Goal: Check status: Check status

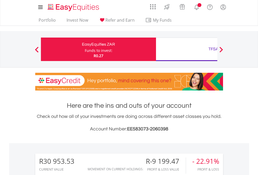
scroll to position [50, 82]
click at [85, 49] on div "Funds to invest:" at bounding box center [99, 50] width 28 height 5
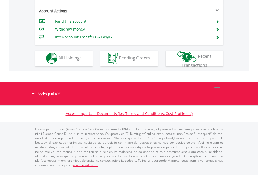
scroll to position [487, 0]
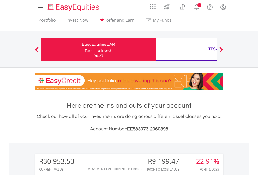
scroll to position [50, 82]
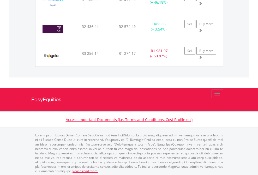
scroll to position [38, 0]
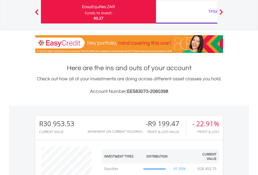
click at [186, 12] on div "TFSA" at bounding box center [213, 11] width 109 height 7
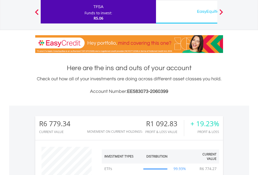
scroll to position [50, 82]
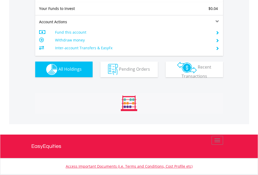
scroll to position [50, 82]
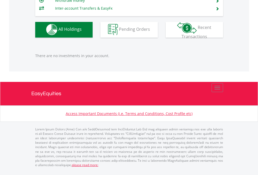
scroll to position [50, 82]
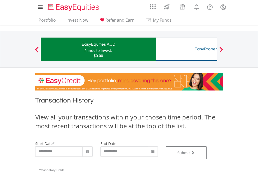
type input "**********"
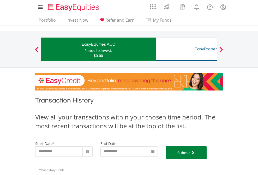
click at [207, 159] on button "Submit" at bounding box center [185, 152] width 41 height 13
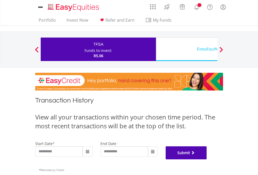
click at [207, 159] on button "Submit" at bounding box center [185, 152] width 41 height 13
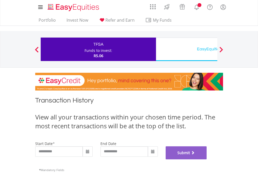
scroll to position [211, 0]
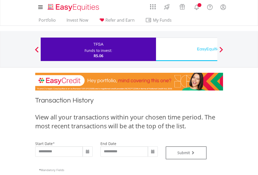
click at [186, 49] on div "EasyEquities USD" at bounding box center [213, 48] width 109 height 7
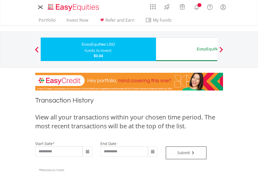
type input "**********"
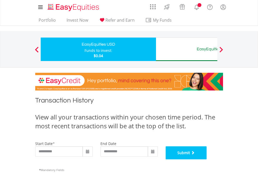
click at [207, 159] on button "Submit" at bounding box center [185, 152] width 41 height 13
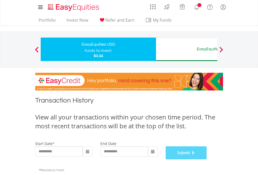
scroll to position [211, 0]
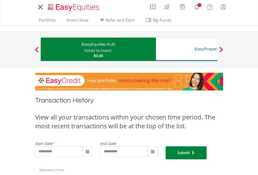
click at [207, 159] on button "Submit" at bounding box center [185, 152] width 41 height 13
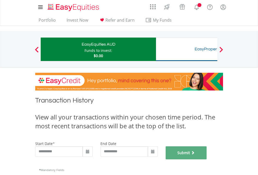
scroll to position [211, 0]
